Goal: Information Seeking & Learning: Learn about a topic

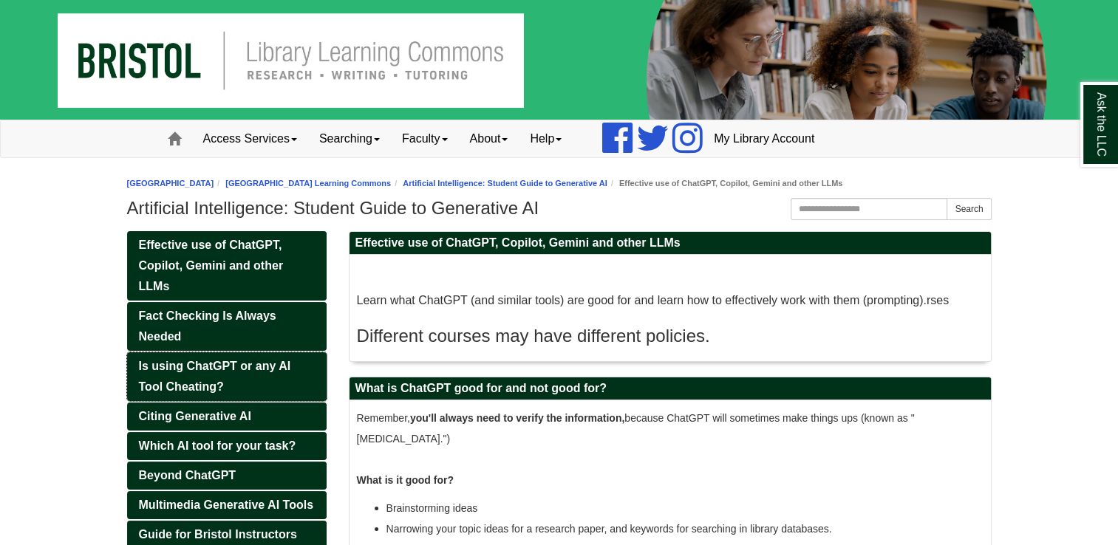
click at [253, 371] on span "Is using ChatGPT or any AI Tool Cheating?" at bounding box center [215, 376] width 152 height 33
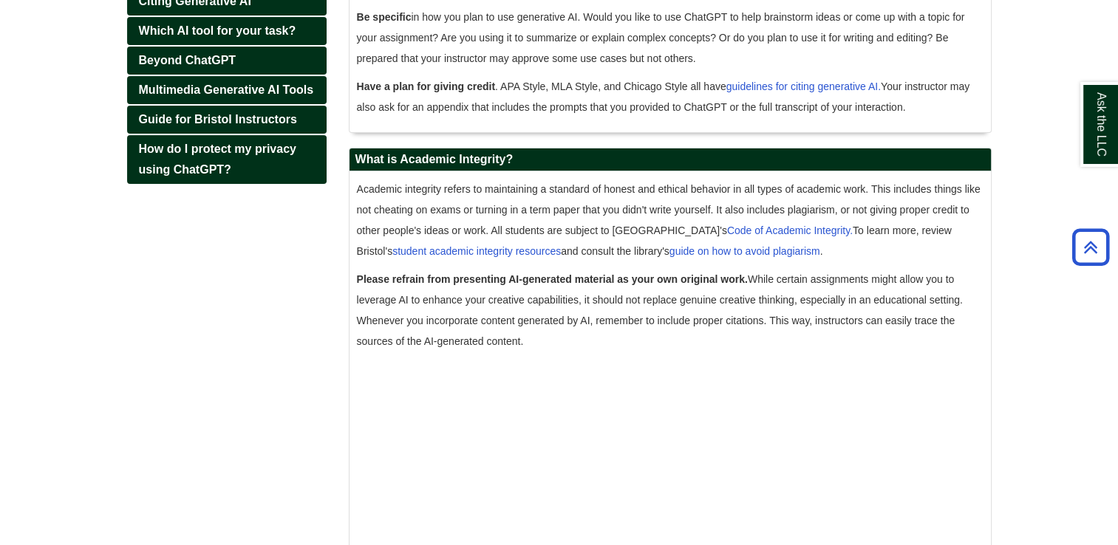
scroll to position [423, 0]
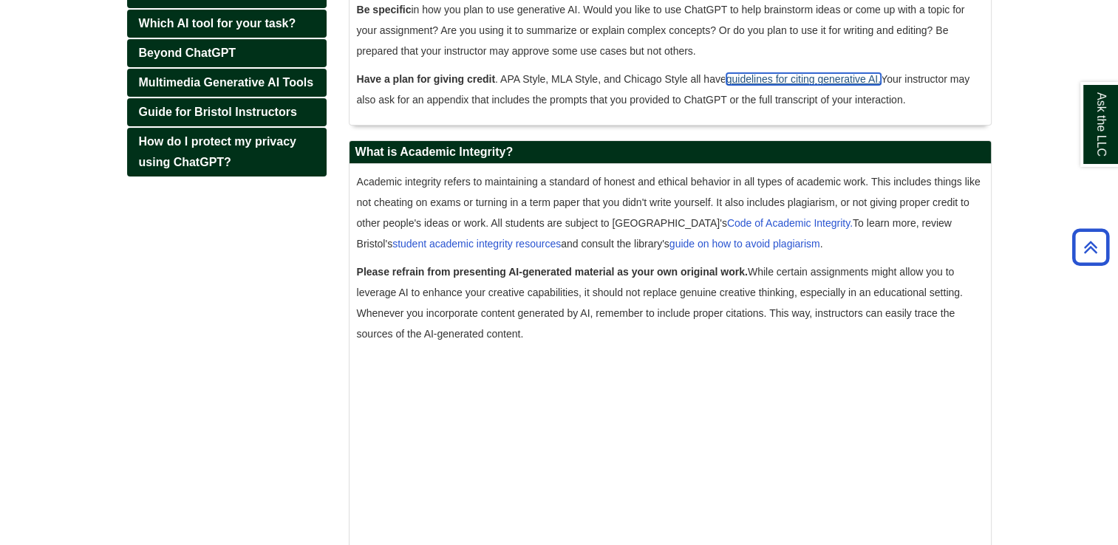
click at [855, 78] on link "guidelines for citing generative AI." at bounding box center [803, 79] width 154 height 12
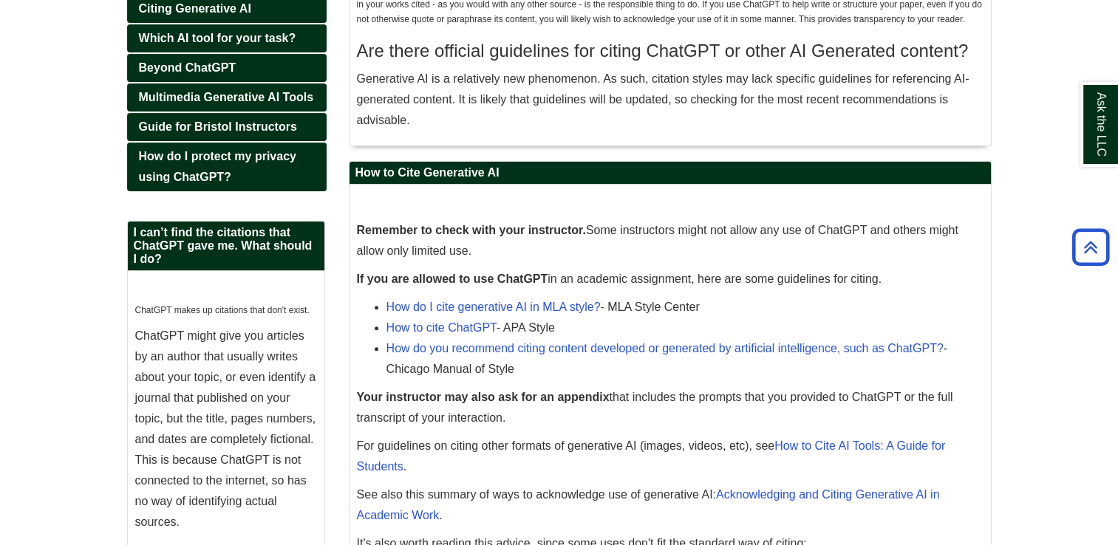
scroll to position [408, 0]
click at [473, 325] on link "How to cite ChatGPT" at bounding box center [441, 327] width 110 height 13
